Goal: Information Seeking & Learning: Learn about a topic

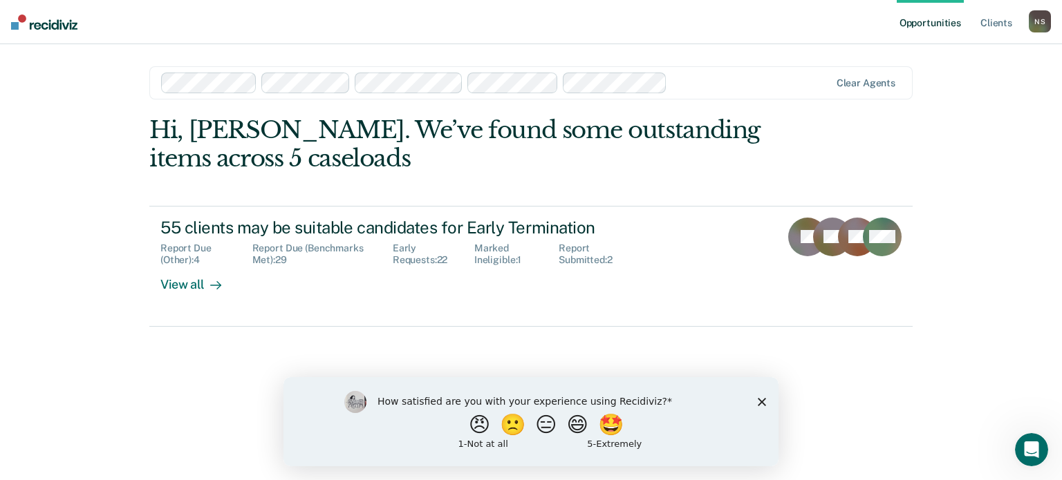
drag, startPoint x: 762, startPoint y: 400, endPoint x: 764, endPoint y: 388, distance: 12.6
click at [763, 400] on icon "Close survey" at bounding box center [761, 401] width 8 height 8
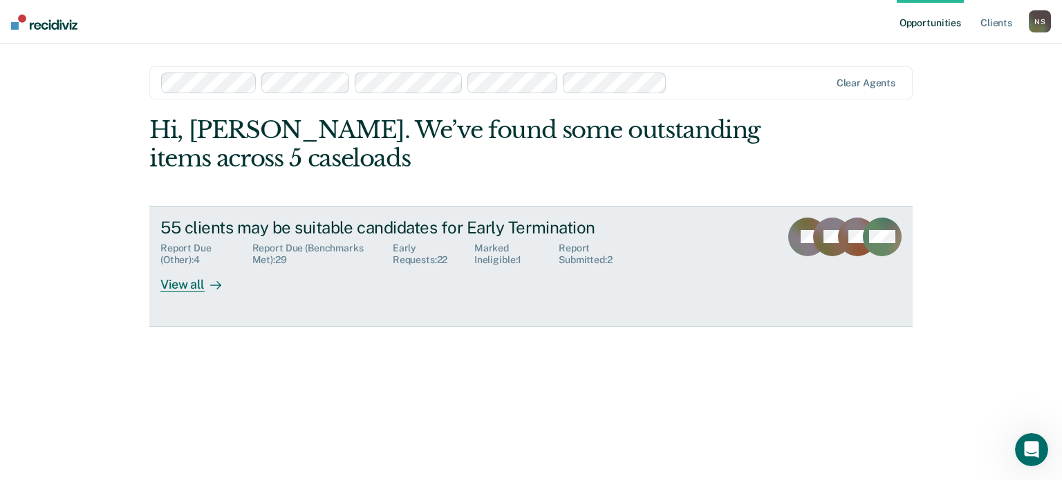
click at [171, 292] on link "55 clients may be suitable candidates for Early Termination Report Due (Other) …" at bounding box center [530, 266] width 763 height 121
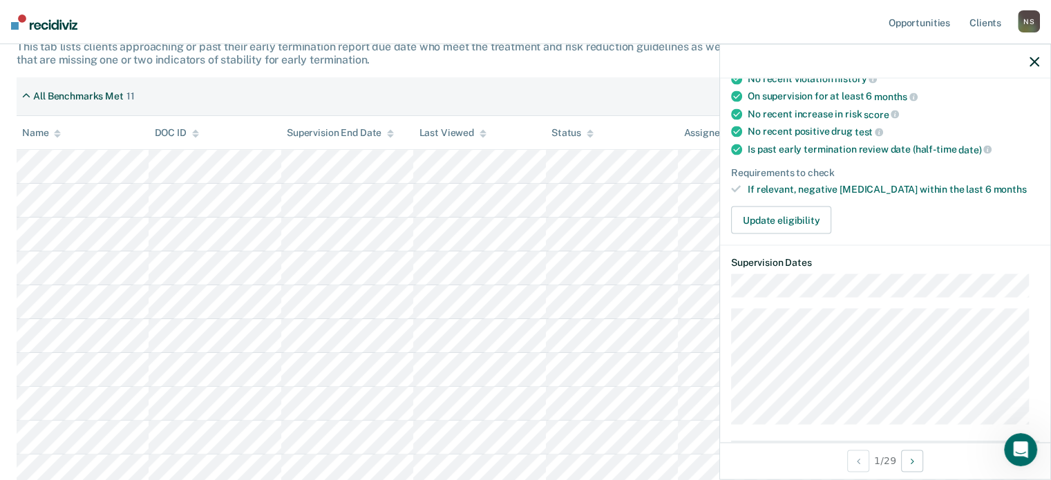
scroll to position [207, 0]
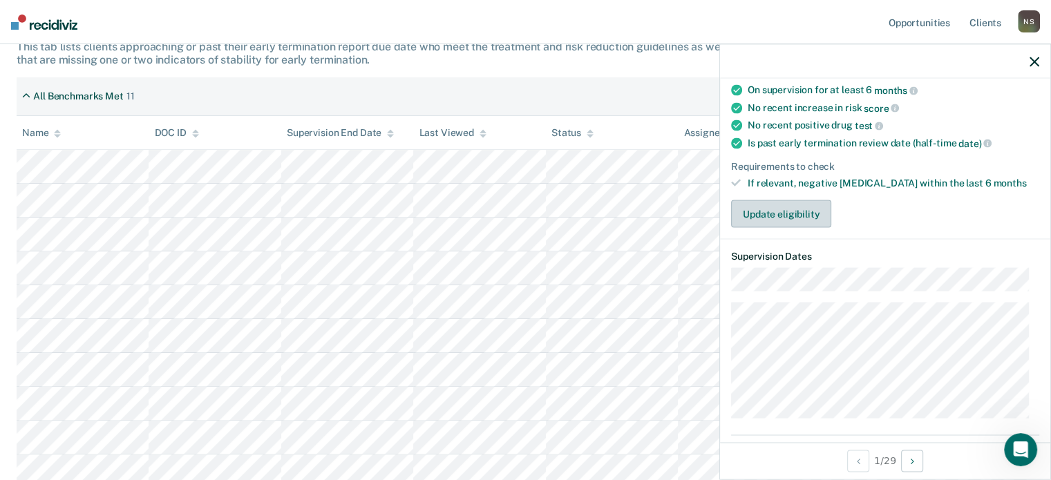
click at [771, 215] on button "Update eligibility" at bounding box center [781, 214] width 100 height 28
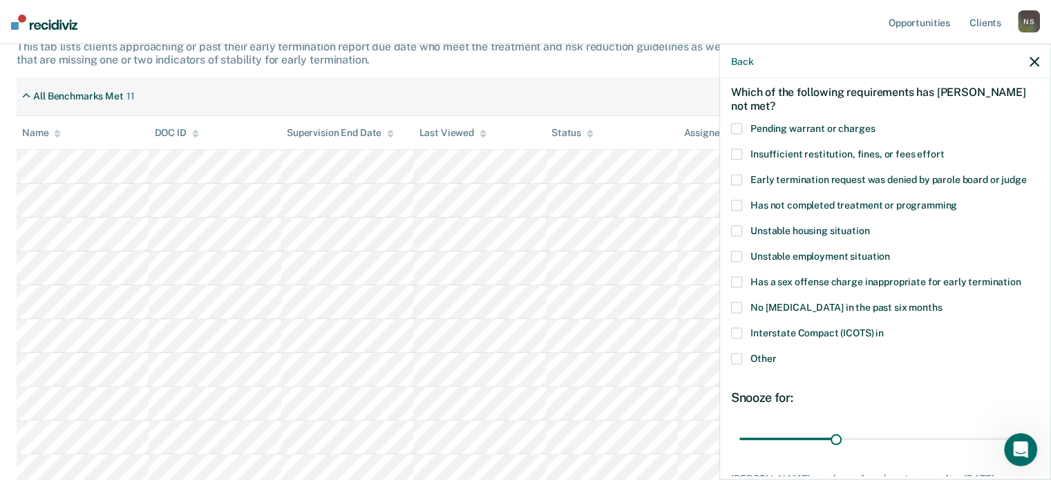
scroll to position [85, 0]
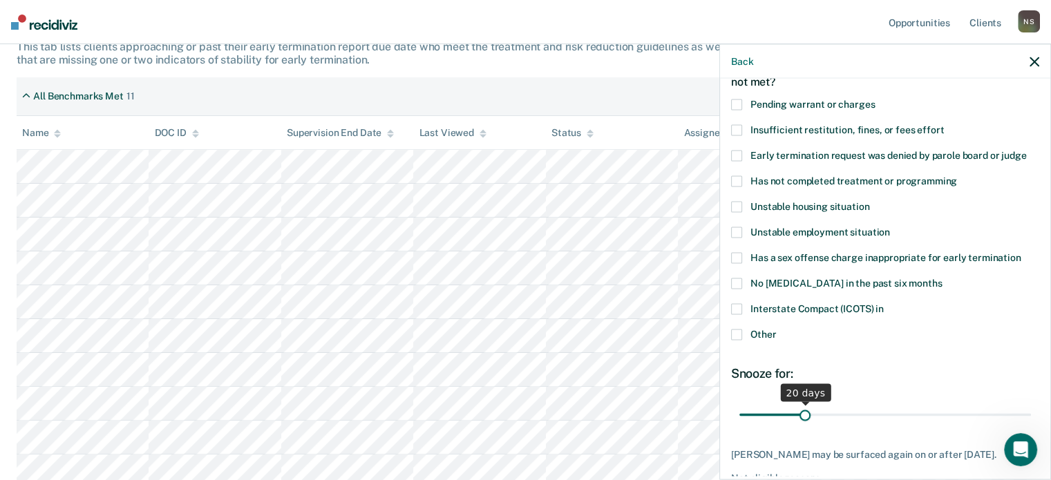
drag, startPoint x: 829, startPoint y: 413, endPoint x: 806, endPoint y: 415, distance: 23.5
click at [804, 414] on input "range" at bounding box center [885, 415] width 292 height 24
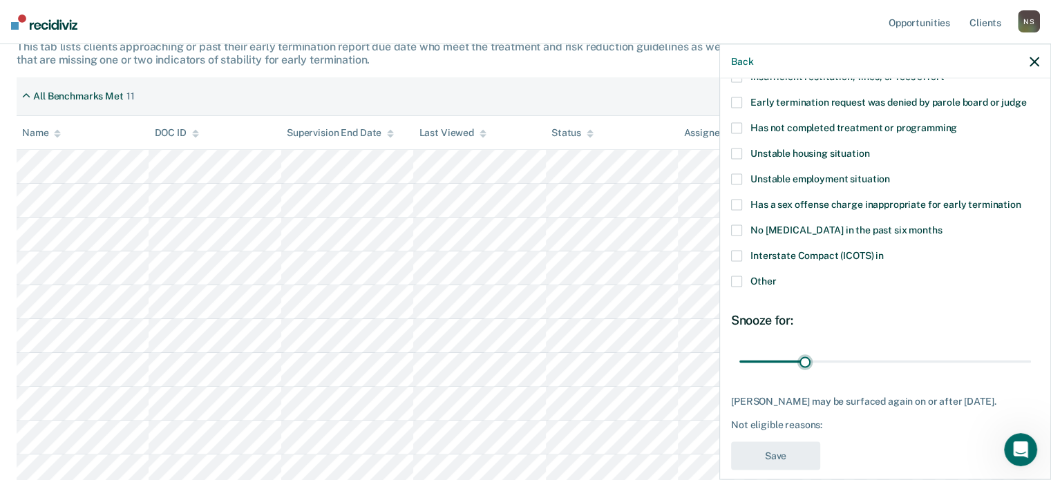
scroll to position [154, 0]
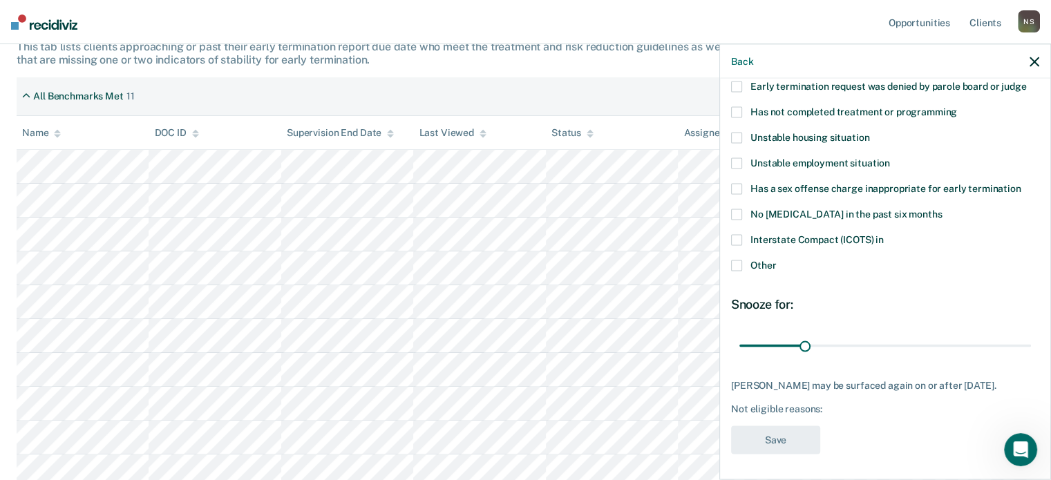
click at [735, 241] on span at bounding box center [736, 239] width 11 height 11
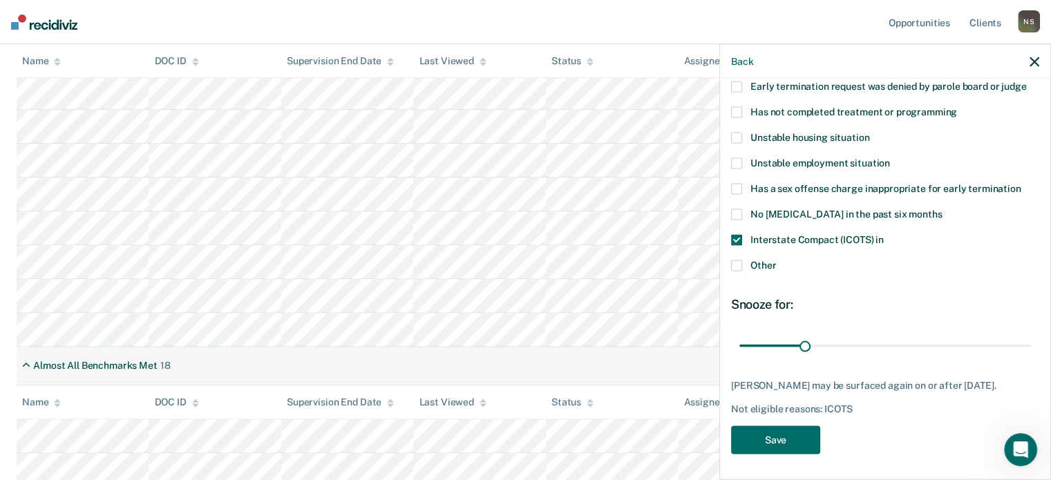
scroll to position [484, 0]
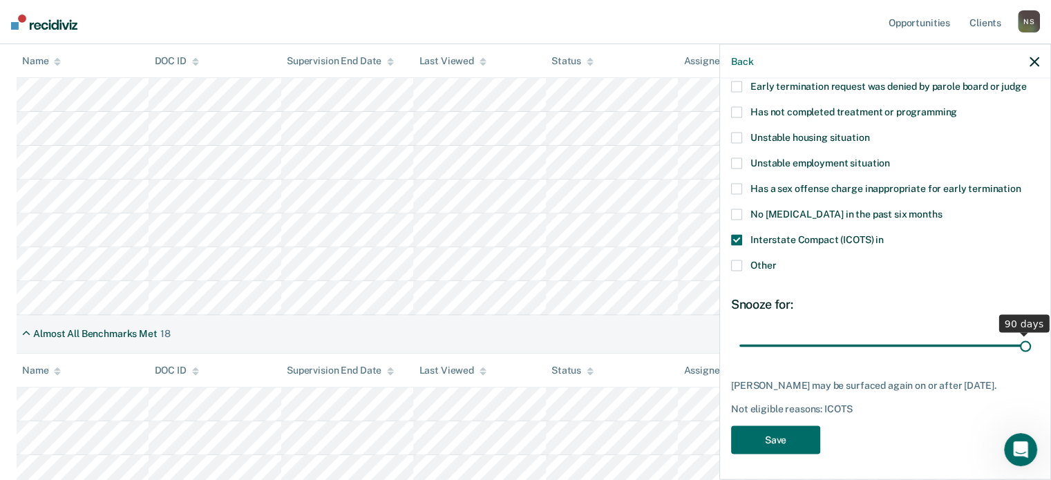
drag, startPoint x: 802, startPoint y: 344, endPoint x: 1026, endPoint y: 359, distance: 223.7
type input "90"
click at [1026, 358] on input "range" at bounding box center [885, 346] width 292 height 24
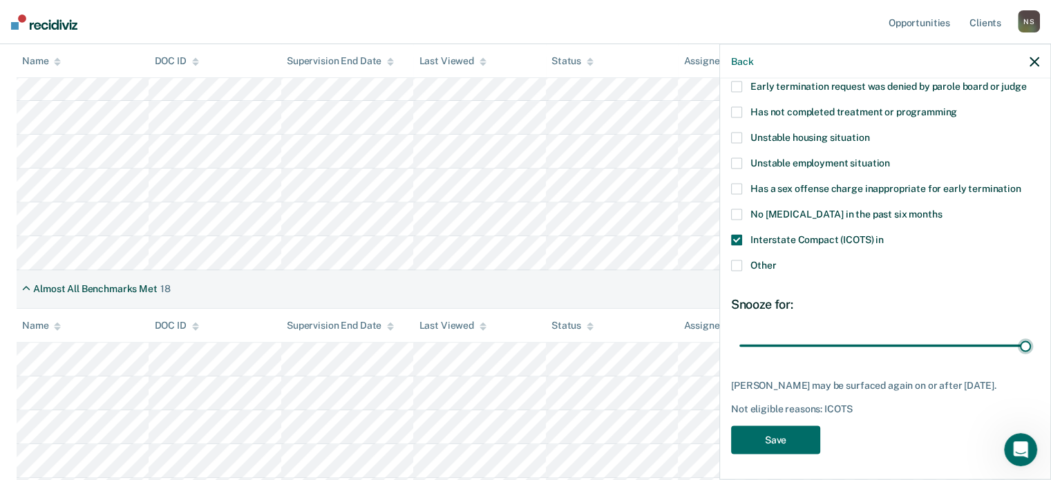
scroll to position [553, 0]
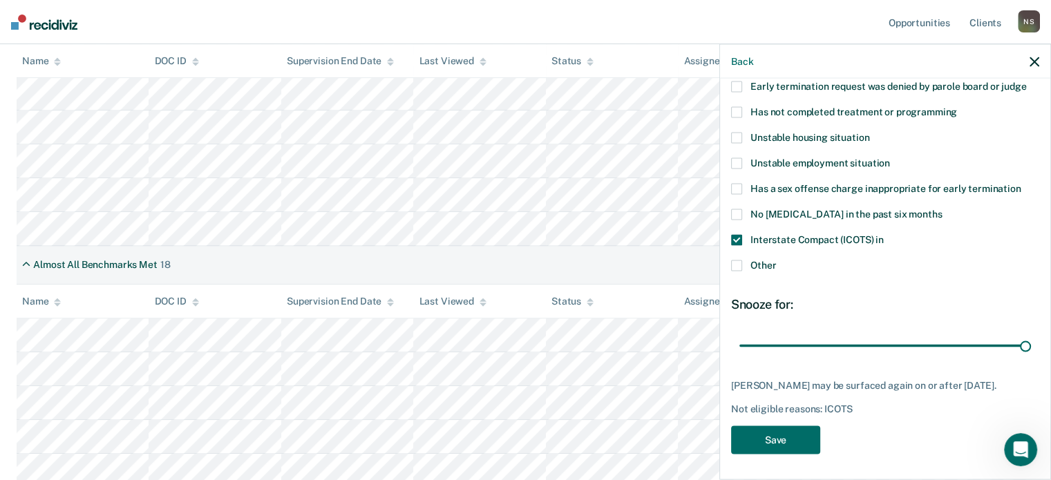
click at [1034, 63] on icon "button" at bounding box center [1035, 62] width 10 height 10
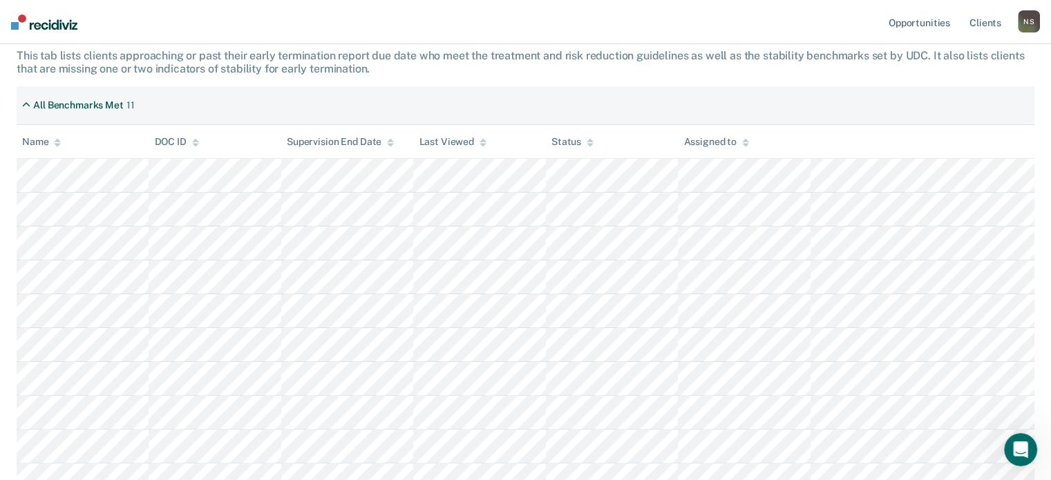
scroll to position [276, 0]
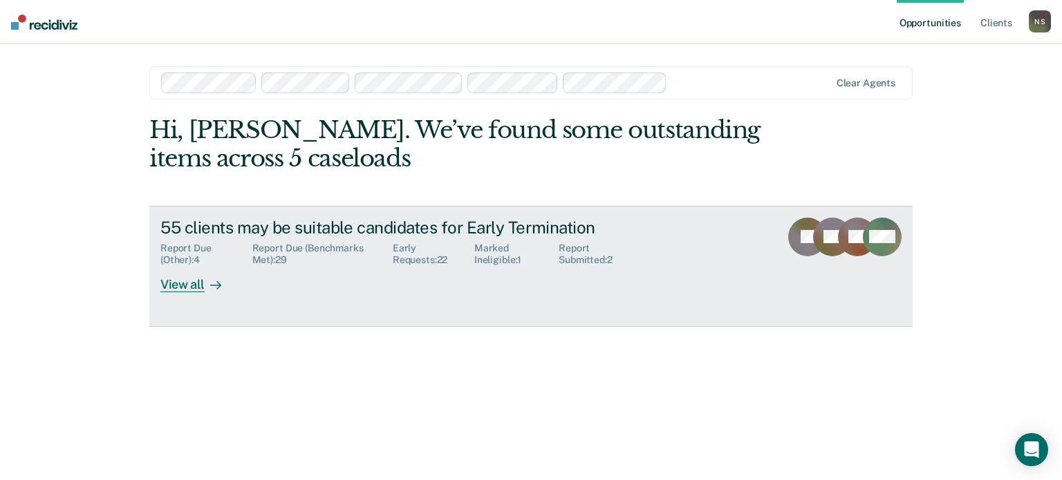
click at [375, 230] on div "55 clients may be suitable candidates for Early Termination" at bounding box center [402, 228] width 485 height 20
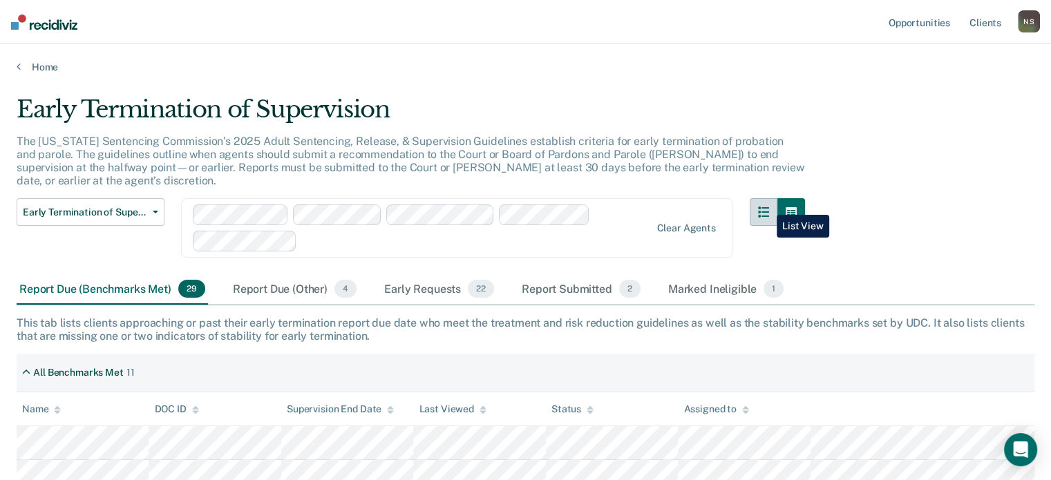
click at [766, 205] on button "button" at bounding box center [764, 212] width 28 height 28
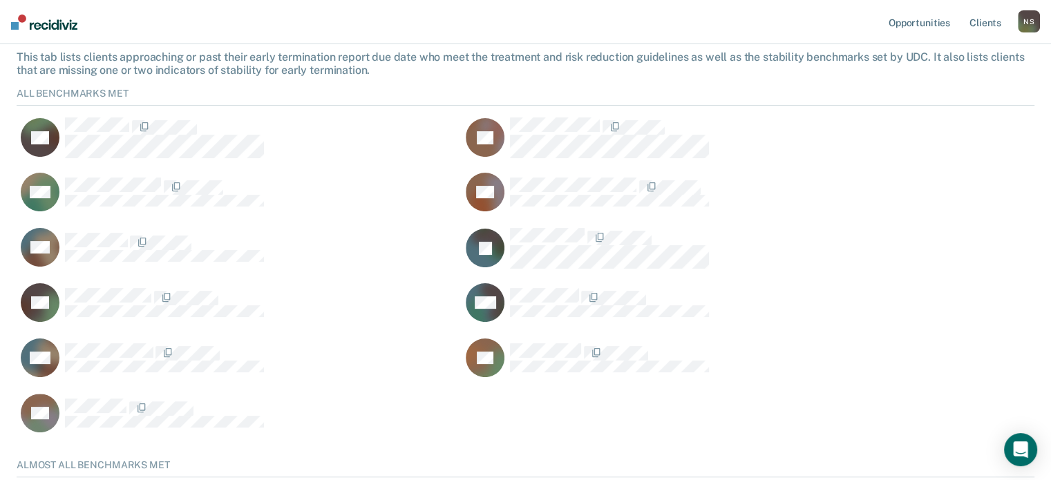
scroll to position [69, 0]
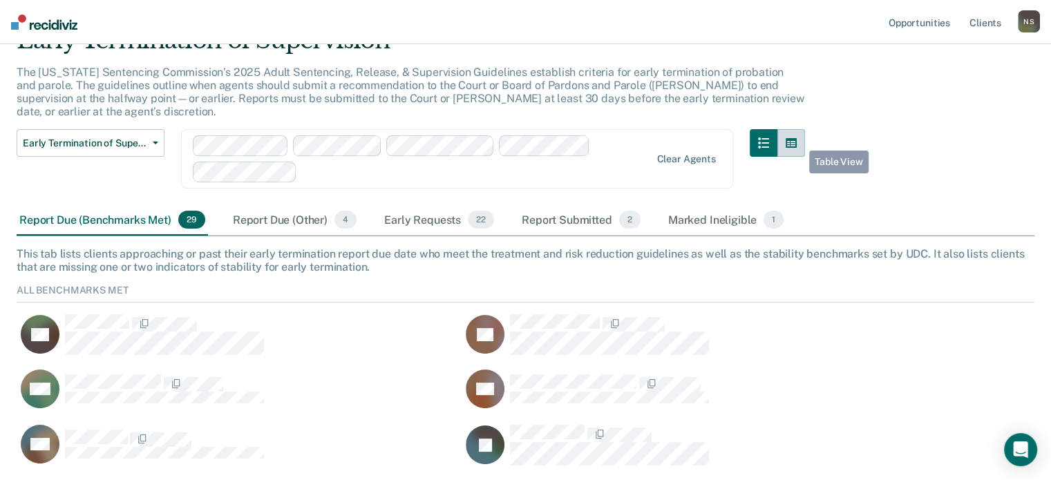
click at [798, 138] on button "button" at bounding box center [792, 143] width 28 height 28
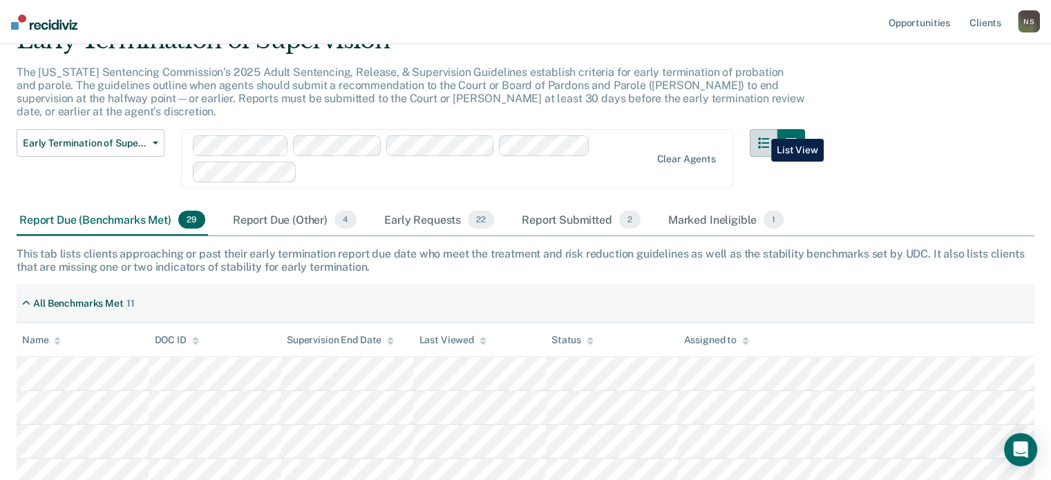
click at [761, 129] on button "button" at bounding box center [764, 143] width 28 height 28
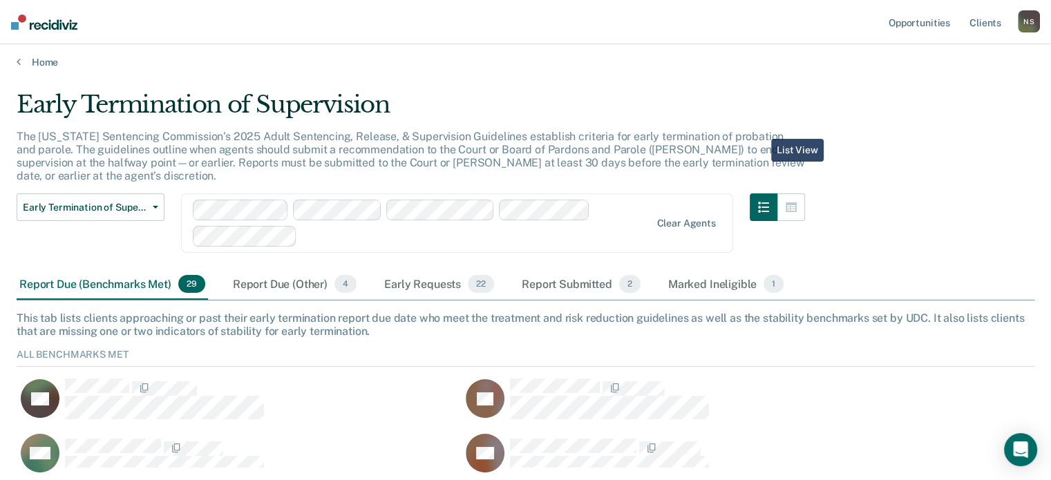
scroll to position [516, 1007]
click at [800, 194] on button "button" at bounding box center [792, 208] width 28 height 28
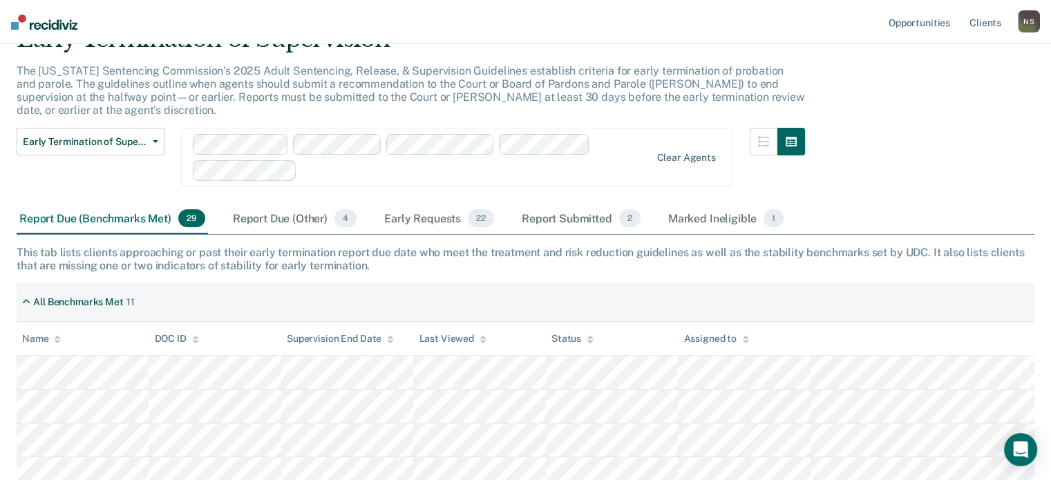
scroll to position [143, 0]
